Goal: Task Accomplishment & Management: Complete application form

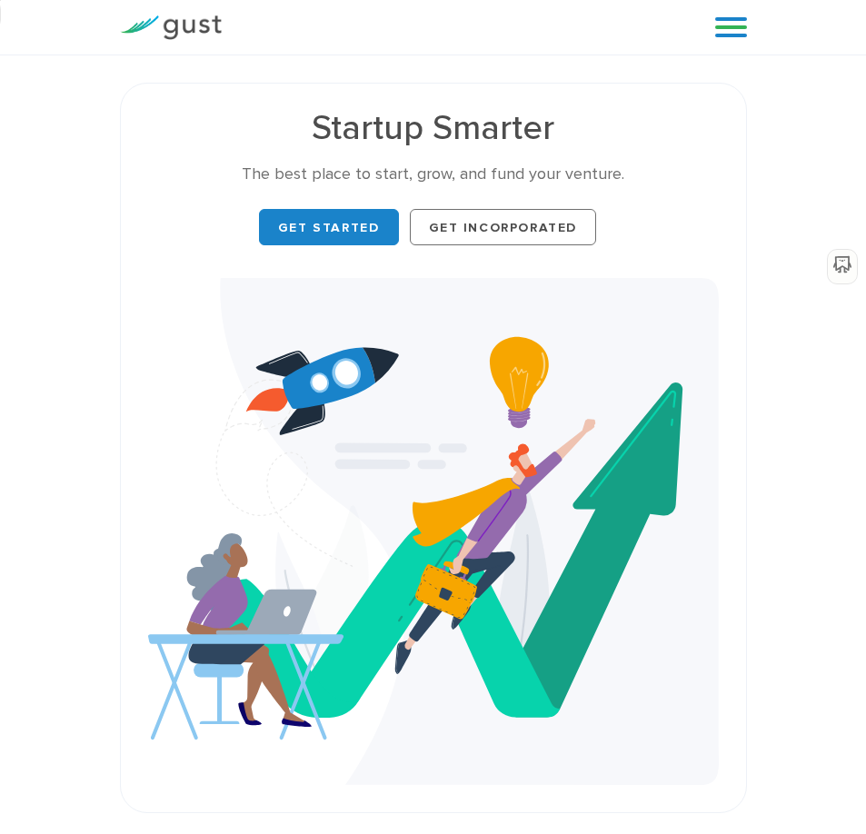
click at [732, 27] on link at bounding box center [731, 27] width 32 height 27
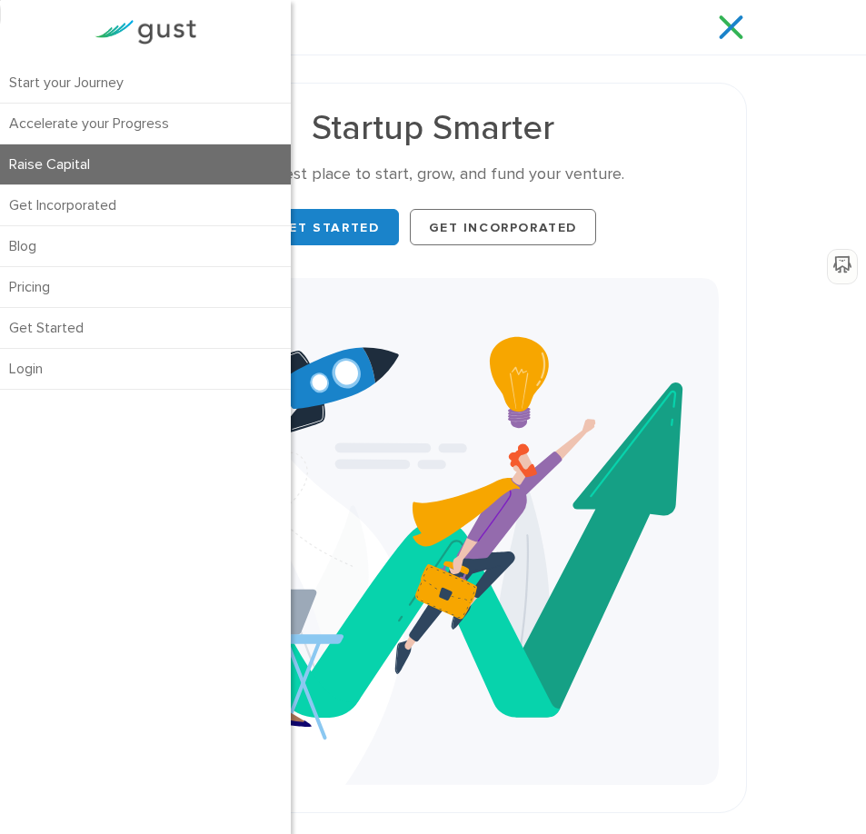
click at [137, 163] on link "Raise Capital" at bounding box center [145, 164] width 291 height 40
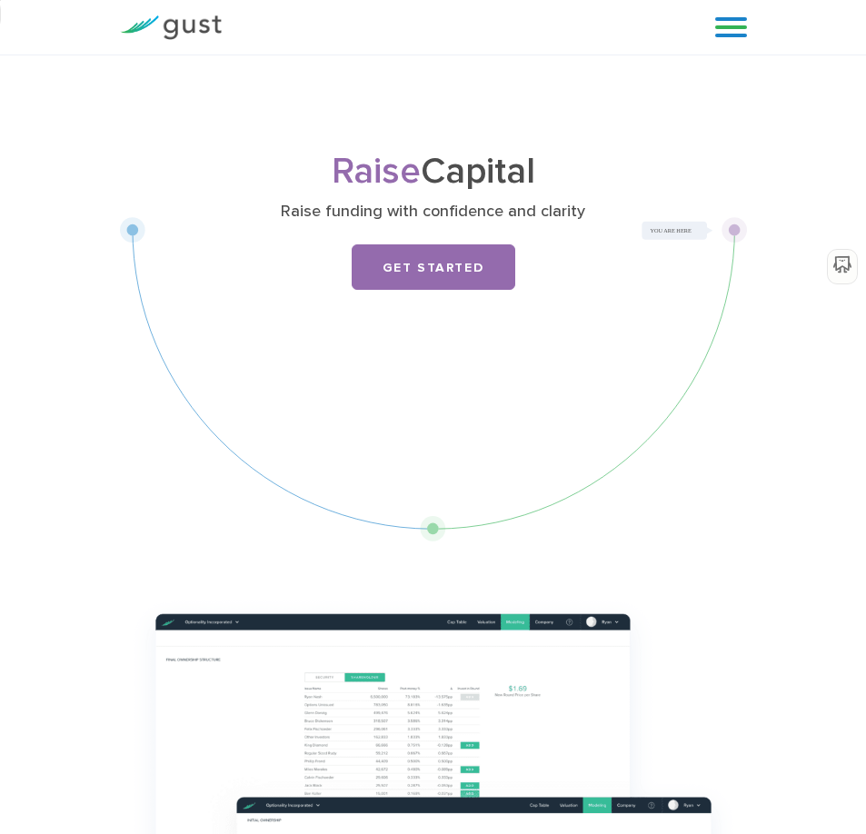
click at [740, 35] on link at bounding box center [731, 27] width 32 height 27
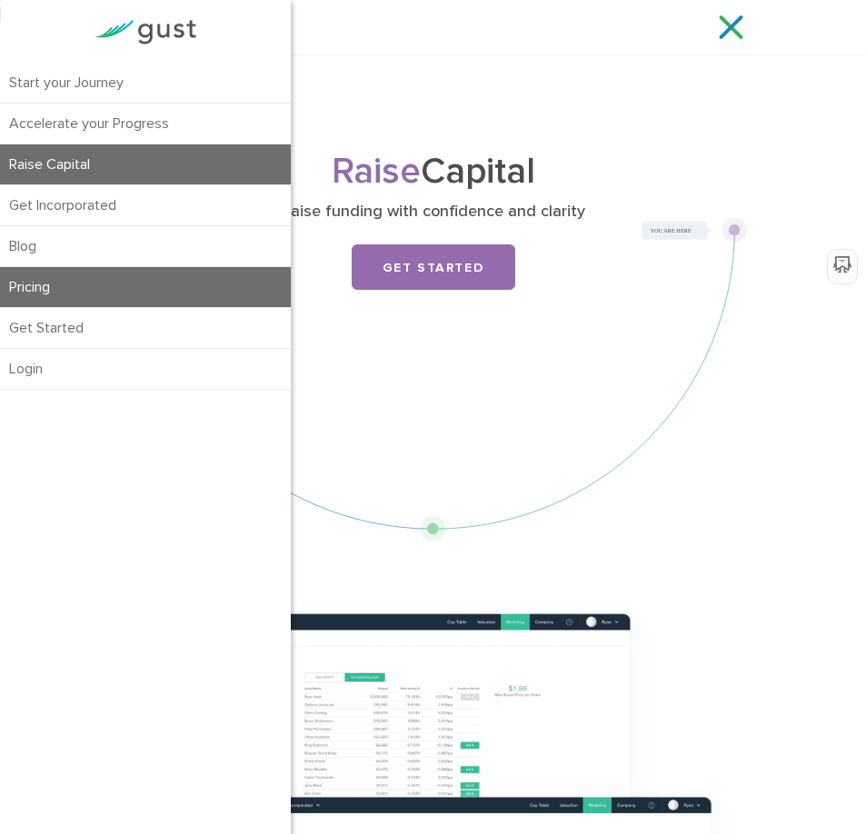
click at [134, 277] on link "Pricing" at bounding box center [145, 287] width 291 height 40
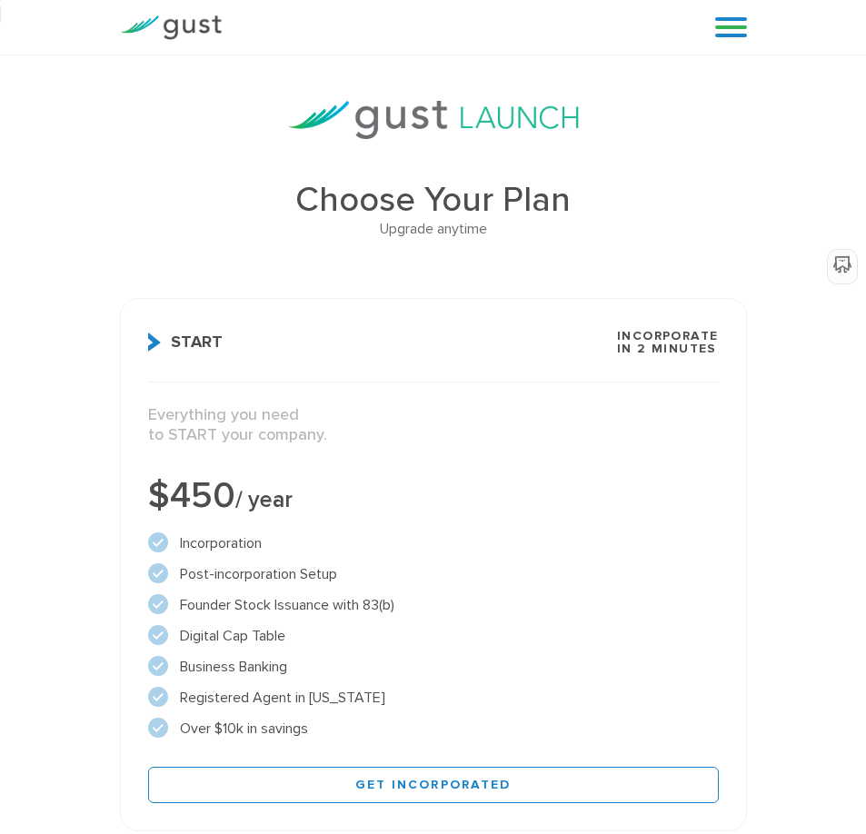
click at [741, 27] on link at bounding box center [731, 27] width 32 height 27
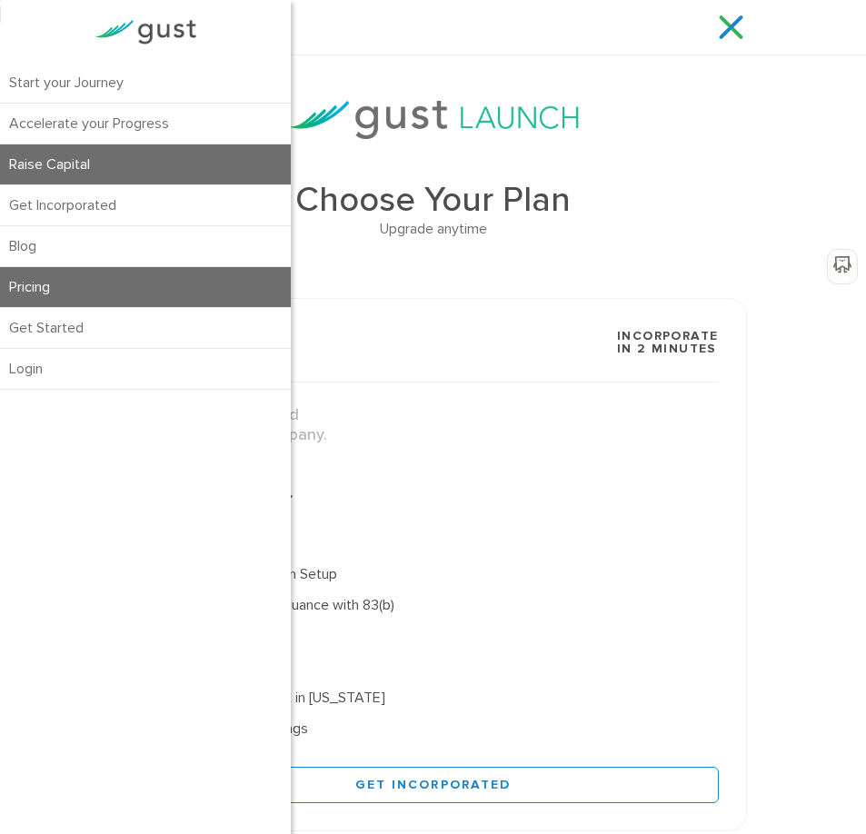
click at [94, 159] on link "Raise Capital" at bounding box center [145, 164] width 291 height 40
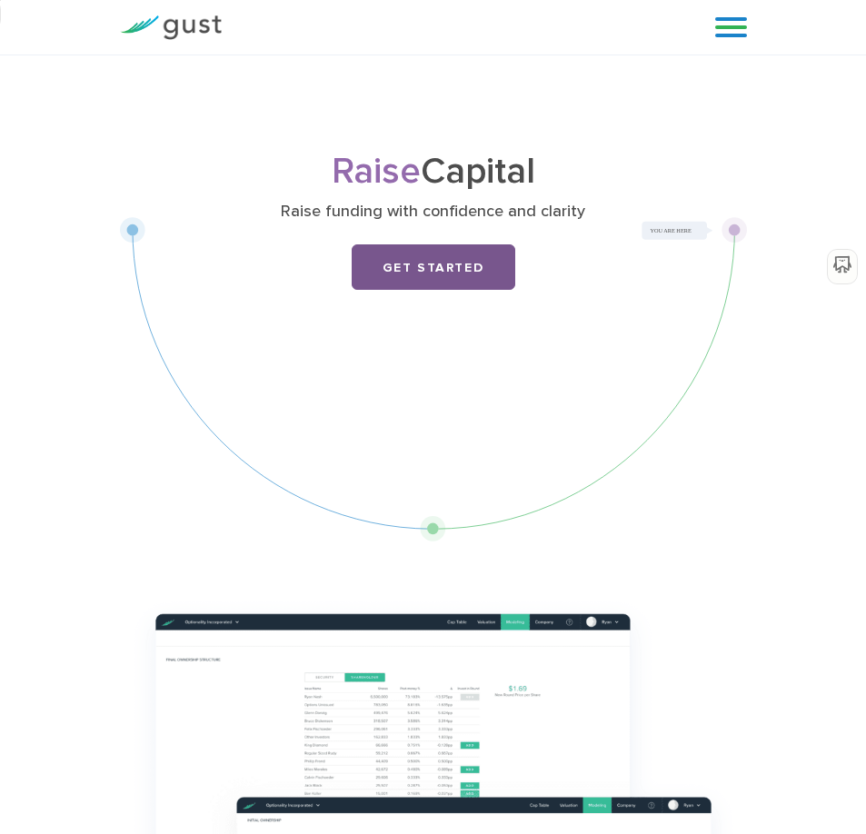
click at [427, 260] on link "Get Started" at bounding box center [434, 266] width 164 height 45
